Goal: Navigation & Orientation: Find specific page/section

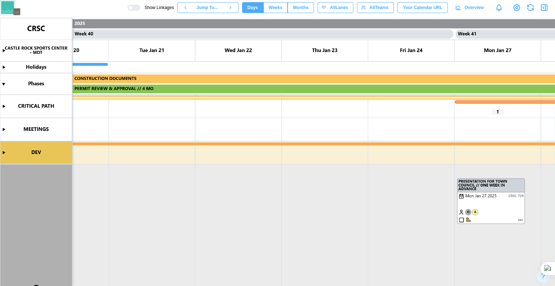
scroll to position [0, 16903]
